Goal: Task Accomplishment & Management: Manage account settings

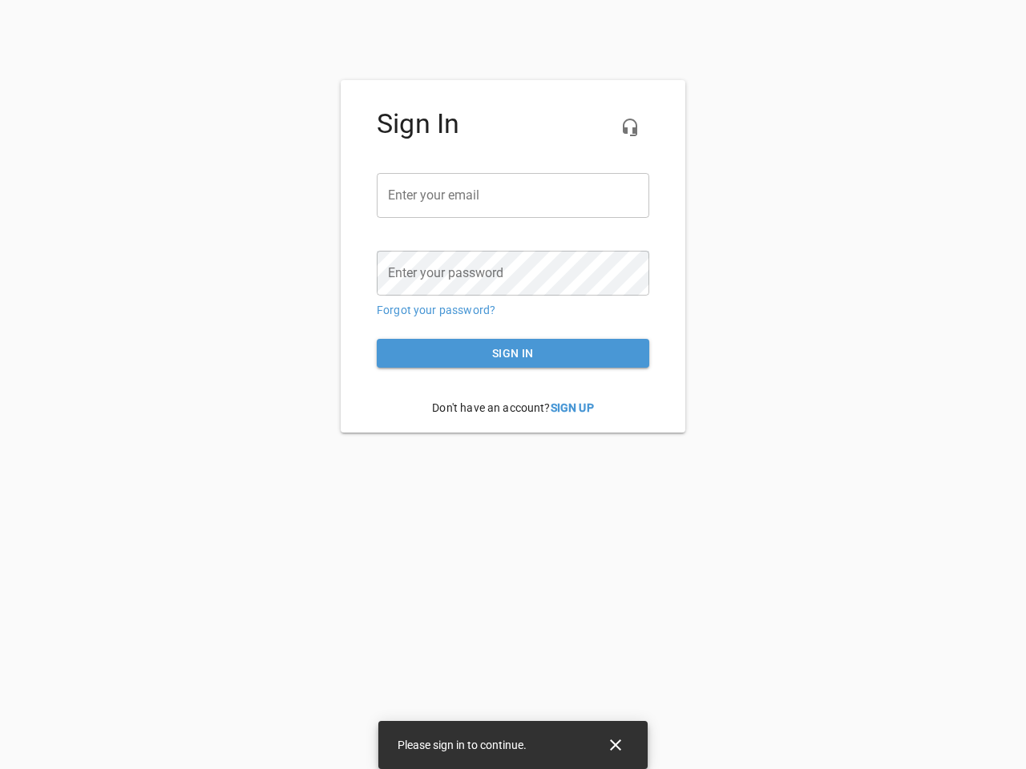
click at [630, 127] on icon "button" at bounding box center [629, 127] width 19 height 19
click at [513, 196] on input "email" at bounding box center [513, 195] width 272 height 45
click at [615, 745] on icon "Close" at bounding box center [615, 745] width 11 height 11
